Goal: Task Accomplishment & Management: Use online tool/utility

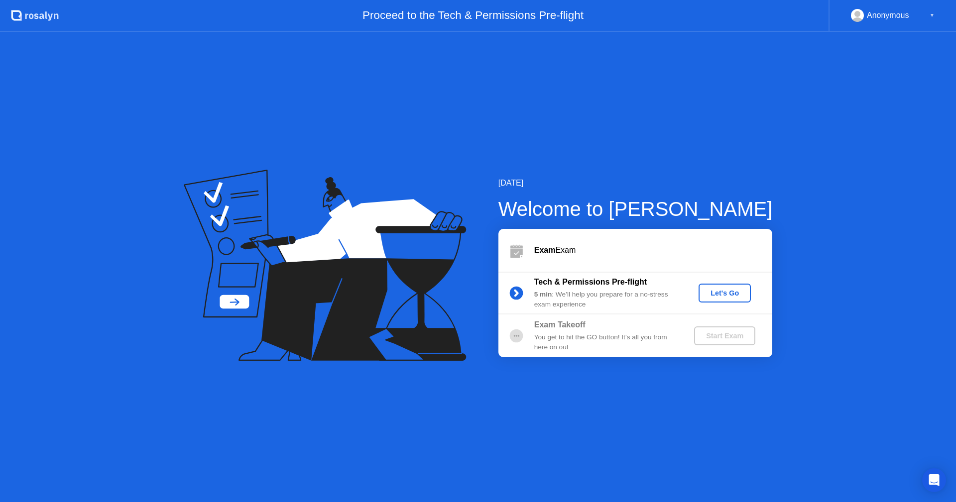
click at [711, 293] on div "Let's Go" at bounding box center [725, 293] width 44 height 8
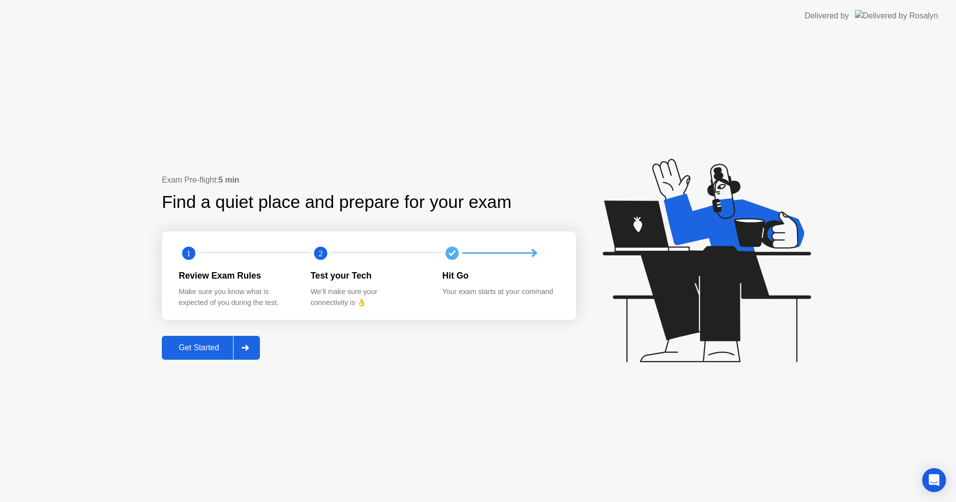
click at [226, 340] on button "Get Started" at bounding box center [211, 348] width 98 height 24
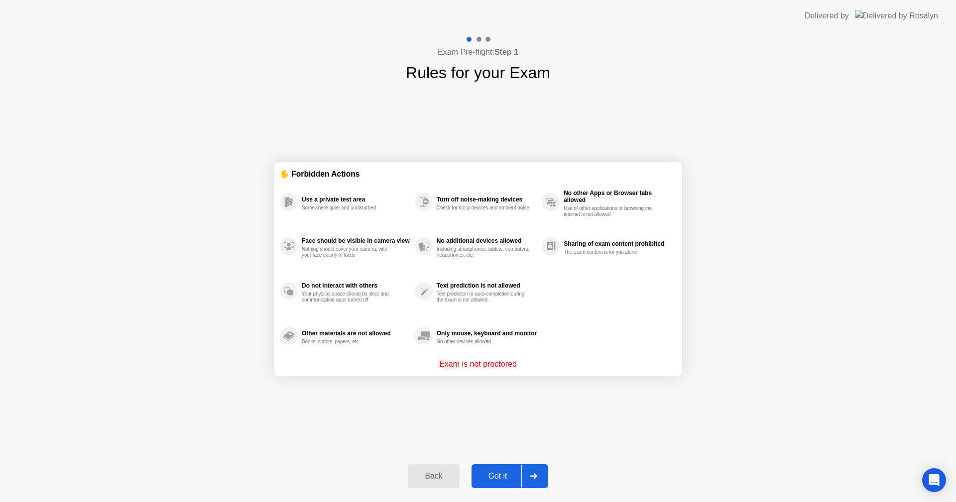
click at [496, 481] on div "Got it" at bounding box center [498, 476] width 47 height 9
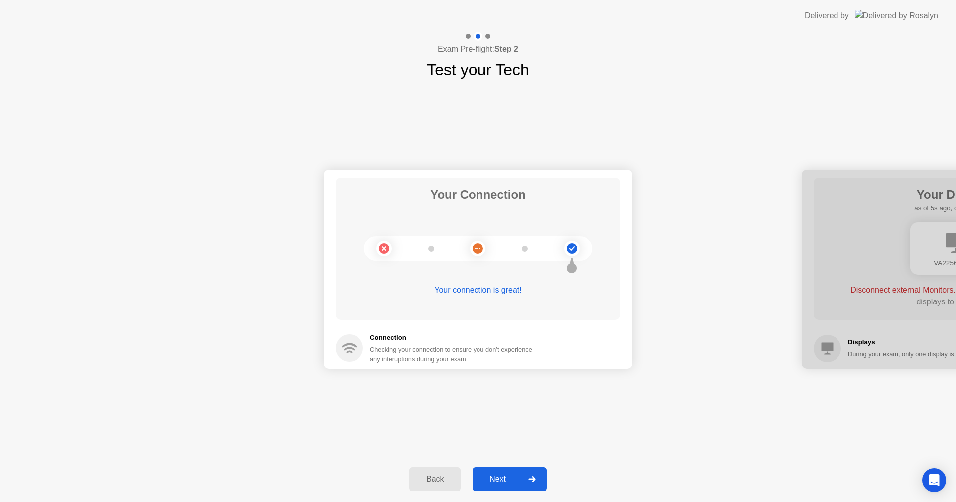
click at [495, 480] on div "Next" at bounding box center [498, 479] width 44 height 9
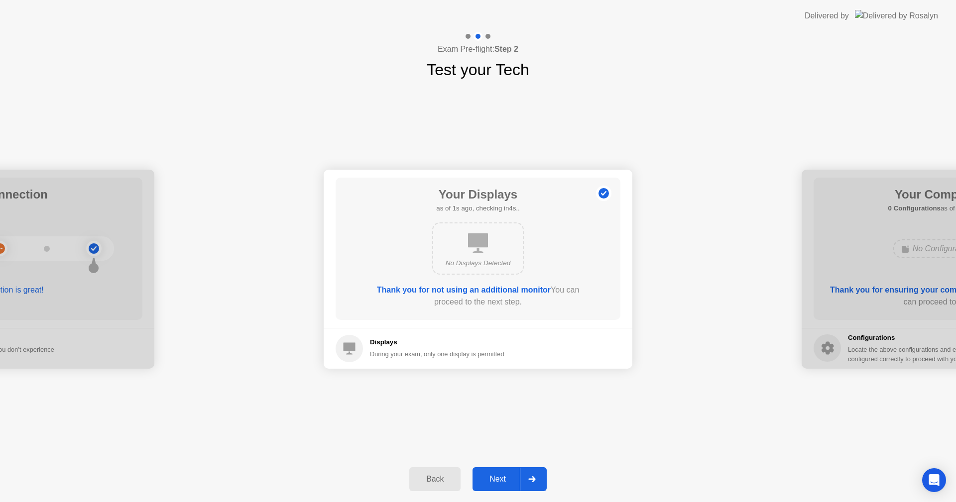
click at [500, 482] on div "Next" at bounding box center [498, 479] width 44 height 9
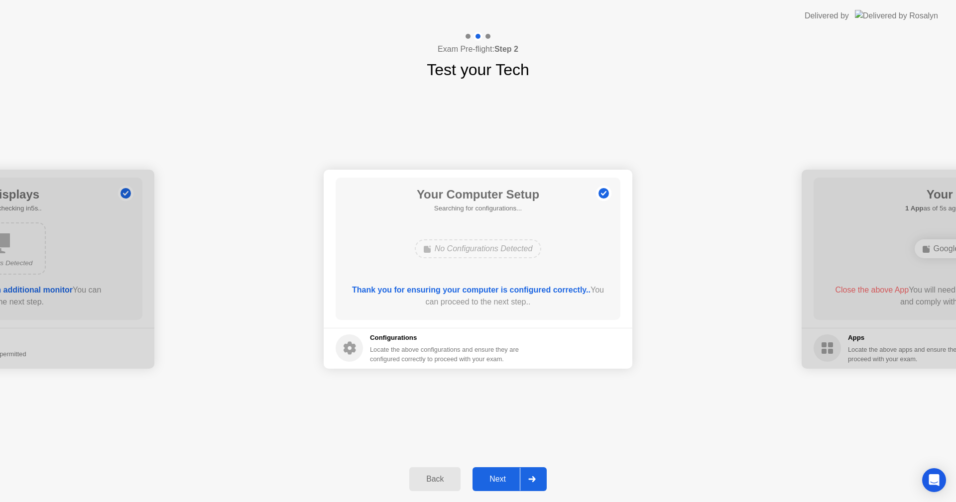
click at [498, 480] on div "Next" at bounding box center [498, 479] width 44 height 9
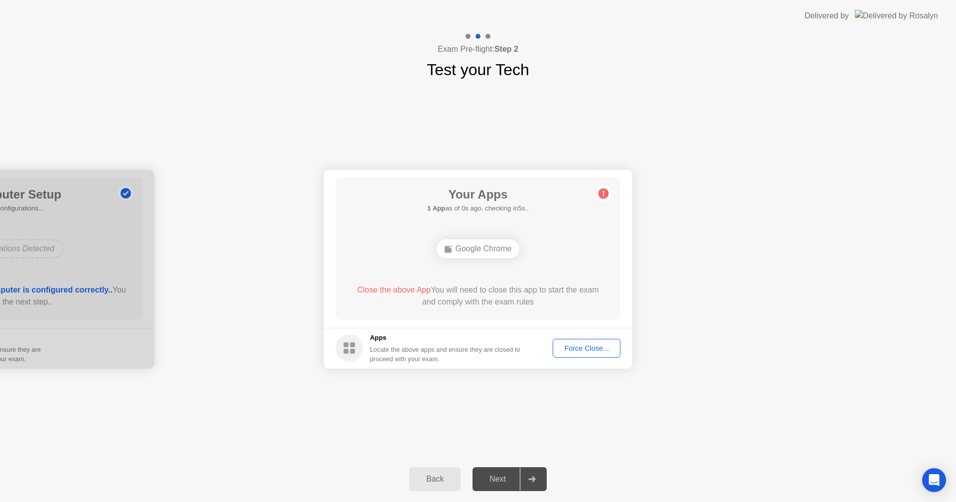
click at [583, 356] on button "Force Close..." at bounding box center [587, 348] width 68 height 19
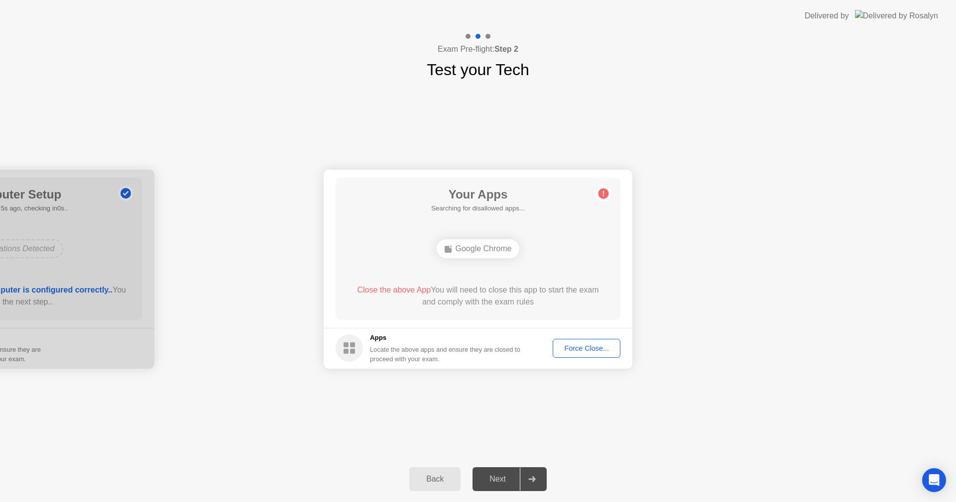
click at [571, 351] on div "Force Close..." at bounding box center [586, 349] width 61 height 8
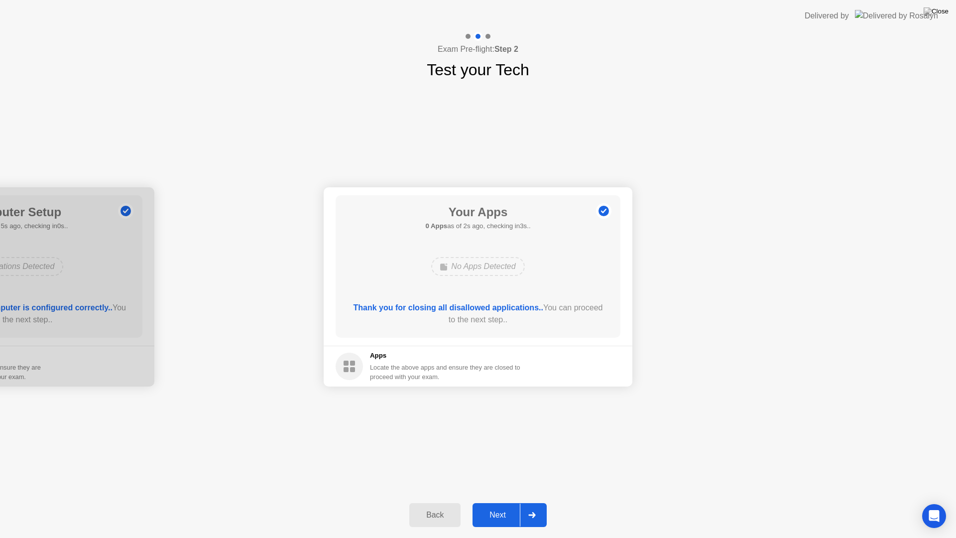
click at [516, 502] on button "Next" at bounding box center [510, 515] width 74 height 24
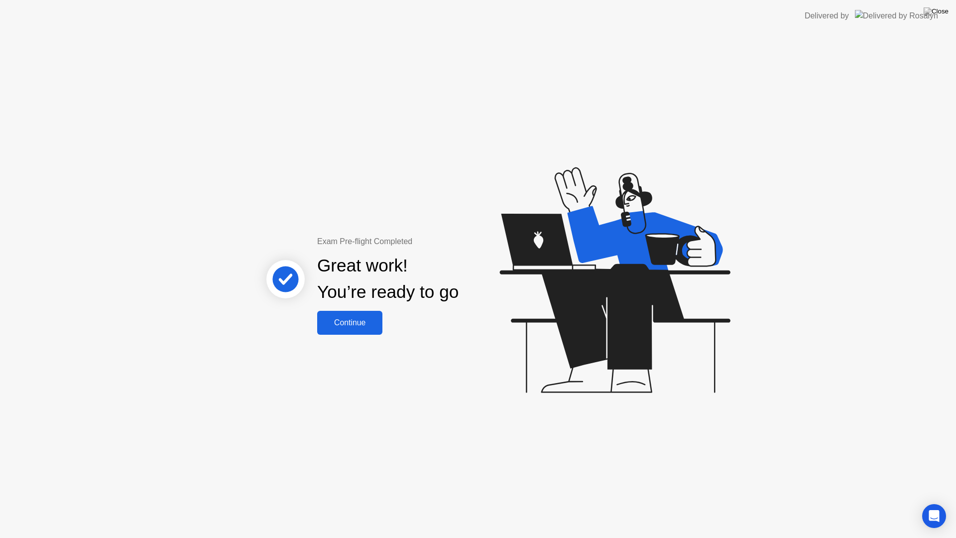
click at [327, 319] on div "Continue" at bounding box center [349, 322] width 59 height 9
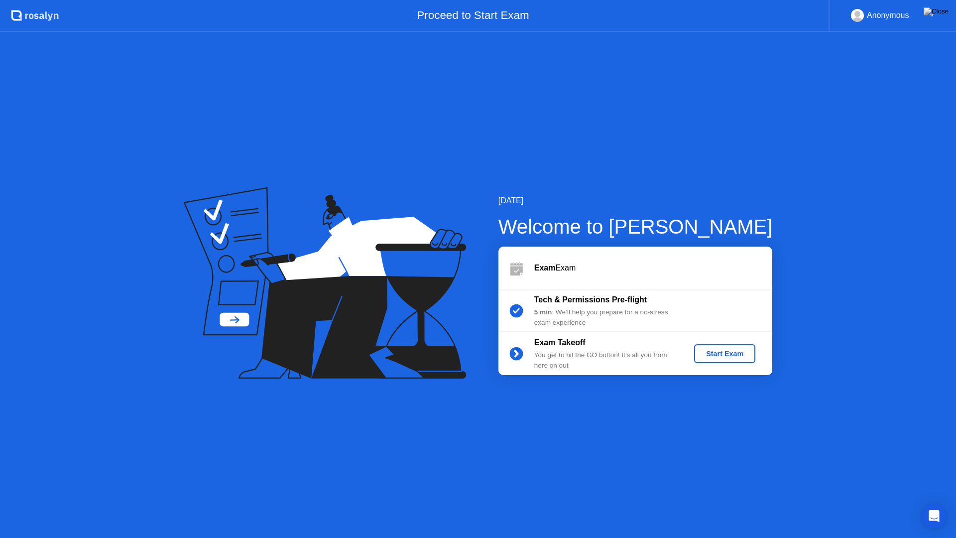
click at [726, 350] on div "Start Exam" at bounding box center [724, 354] width 53 height 8
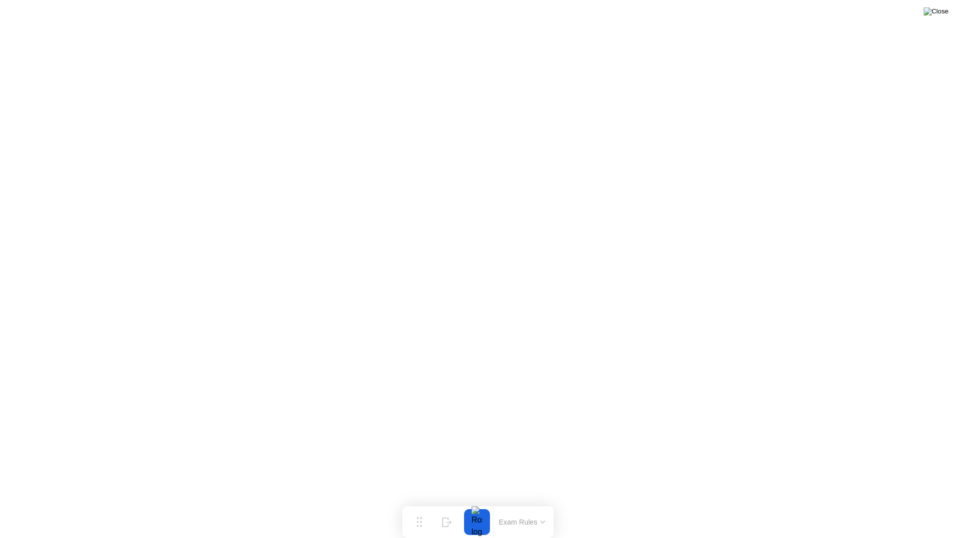
click at [942, 15] on img at bounding box center [936, 11] width 25 height 8
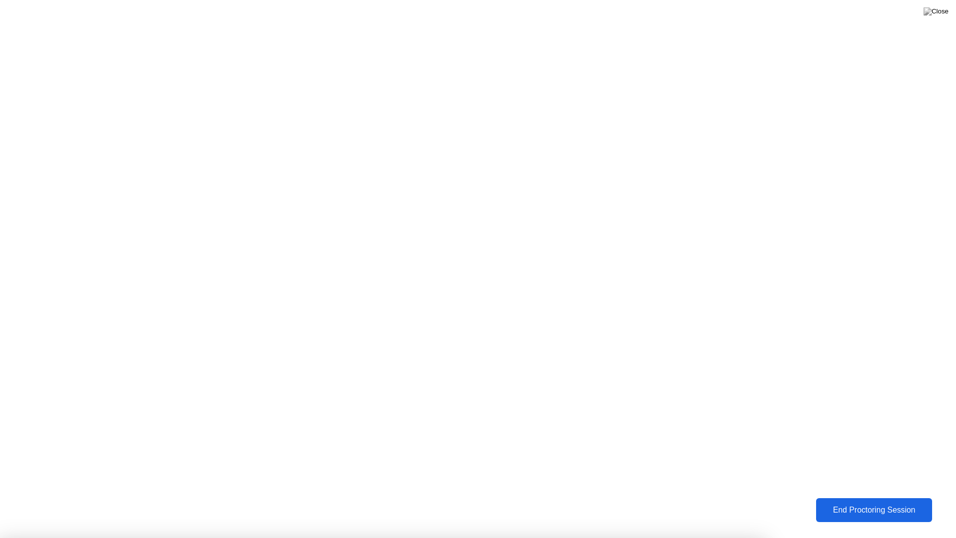
click at [875, 502] on div "End Proctoring Session" at bounding box center [874, 509] width 110 height 9
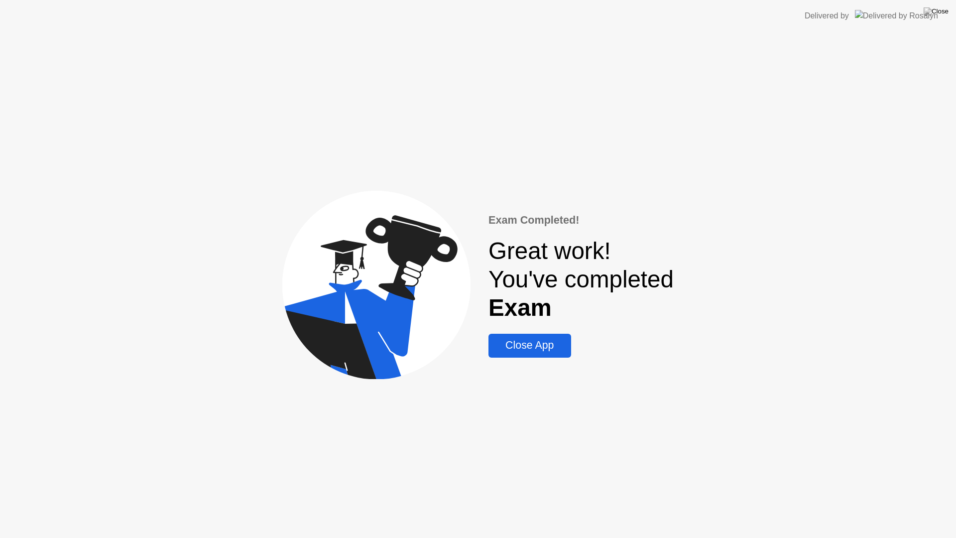
click at [514, 343] on div "Close App" at bounding box center [530, 345] width 76 height 12
